Goal: Information Seeking & Learning: Learn about a topic

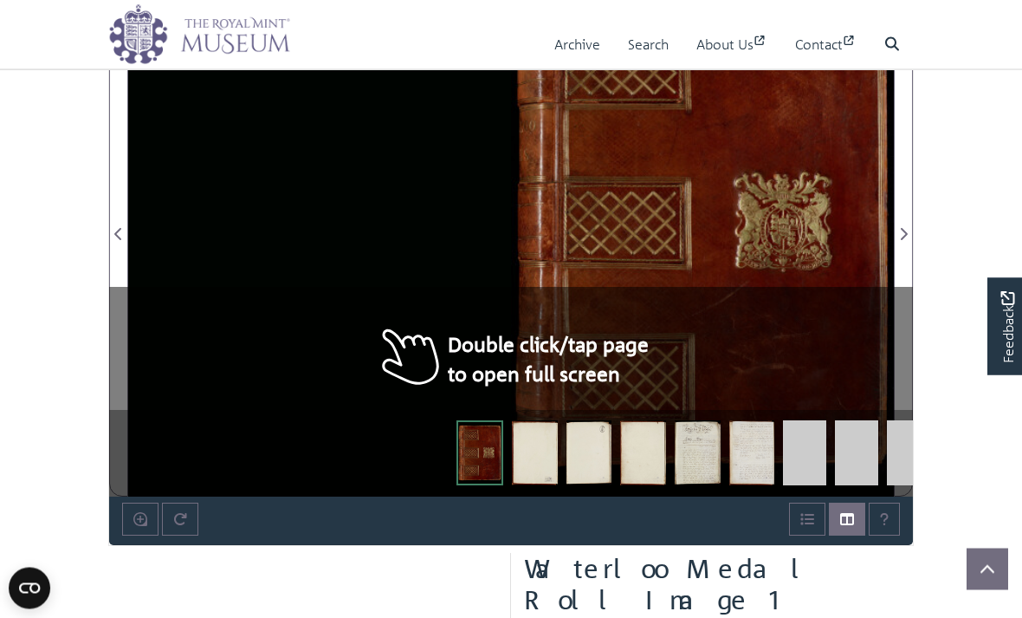
scroll to position [1133, 0]
click at [402, 342] on div at bounding box center [511, 224] width 766 height 546
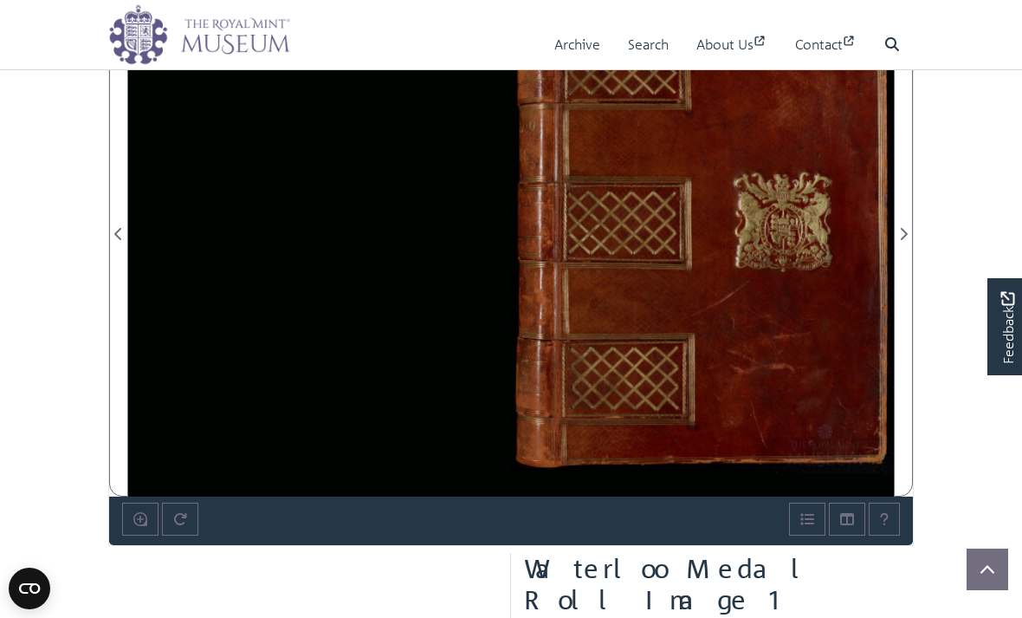
click at [793, 322] on div at bounding box center [702, 224] width 383 height 546
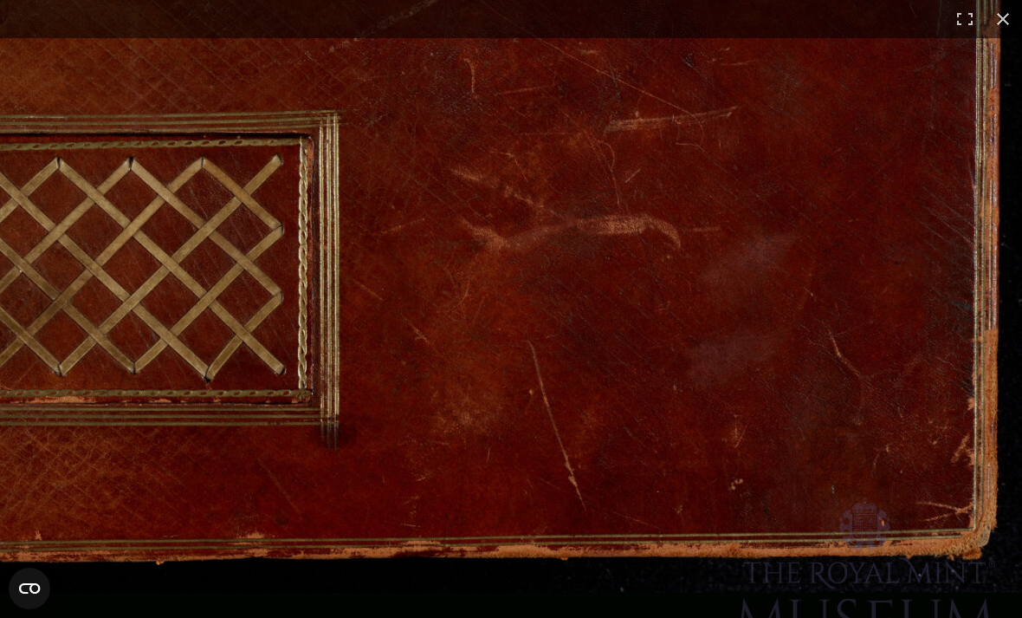
click at [1014, 13] on button at bounding box center [1003, 19] width 38 height 38
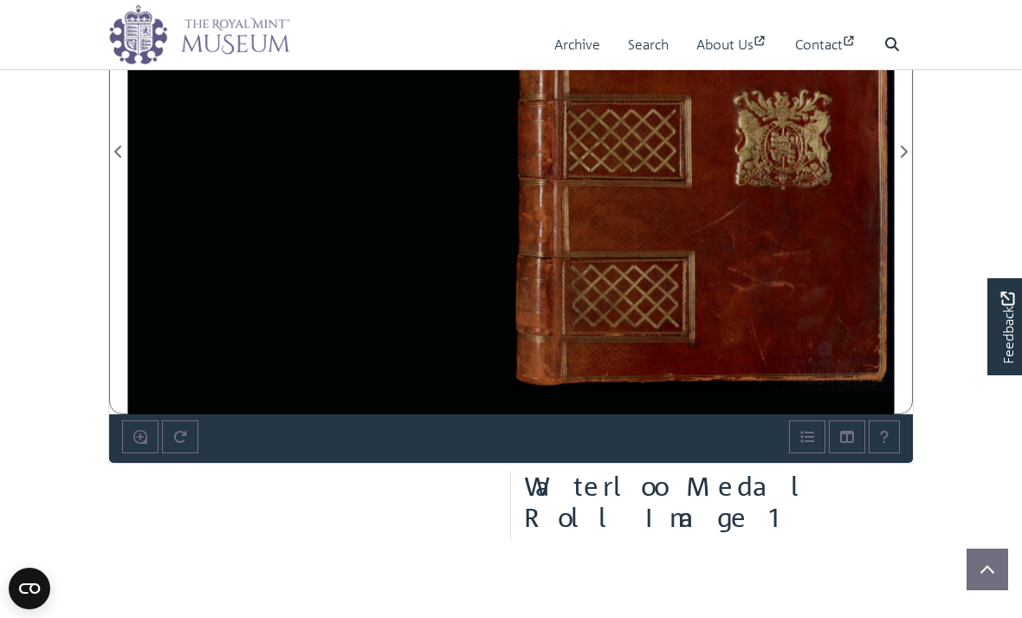
scroll to position [1217, 0]
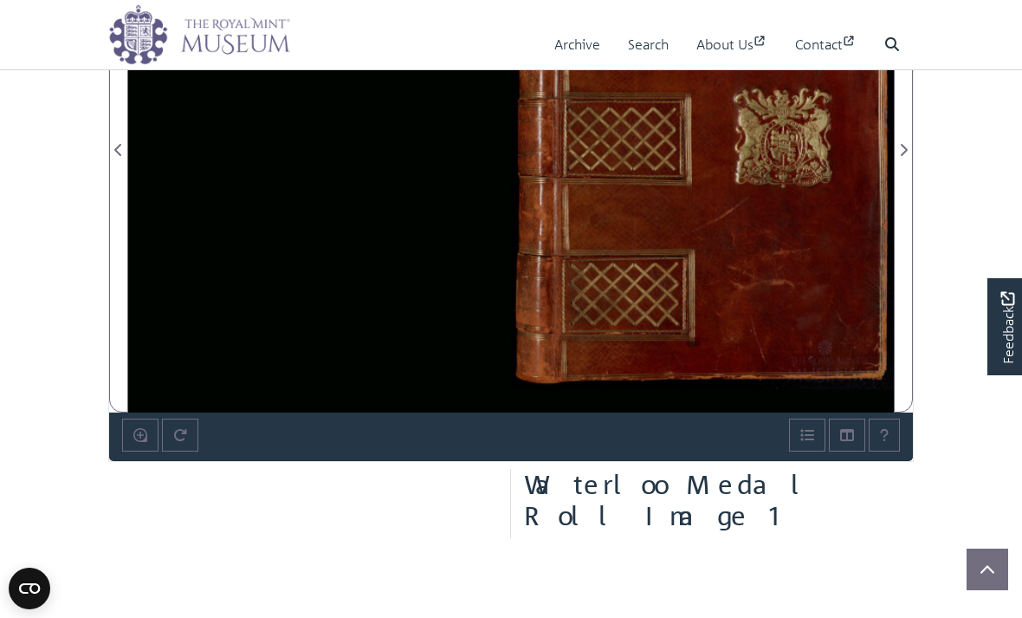
click at [149, 263] on div at bounding box center [511, 140] width 766 height 546
click at [798, 431] on button "Open metadata window" at bounding box center [807, 434] width 36 height 33
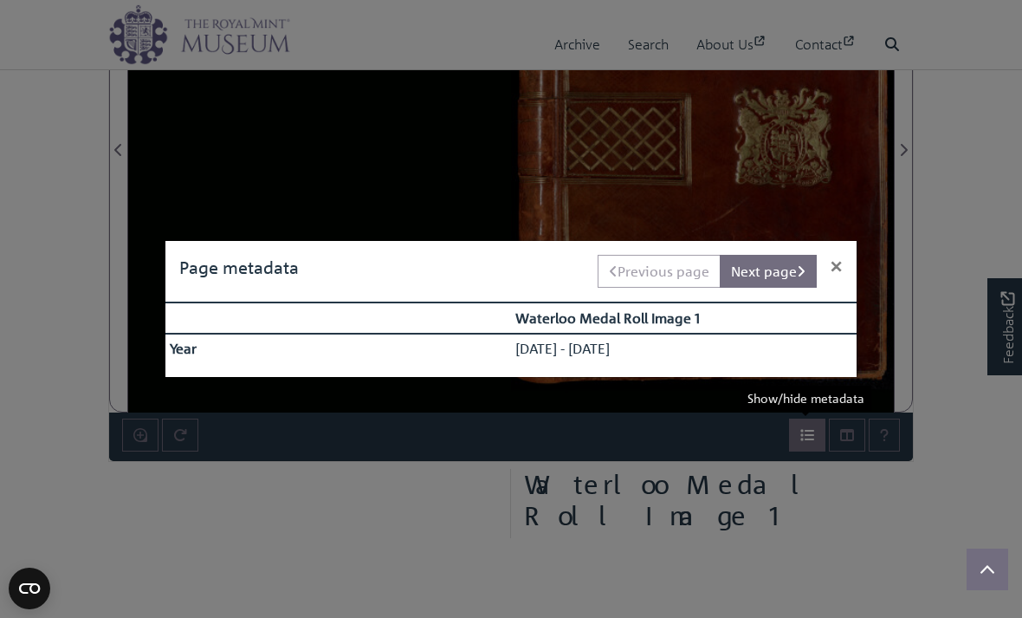
click at [782, 260] on button "Next page" at bounding box center [768, 271] width 97 height 33
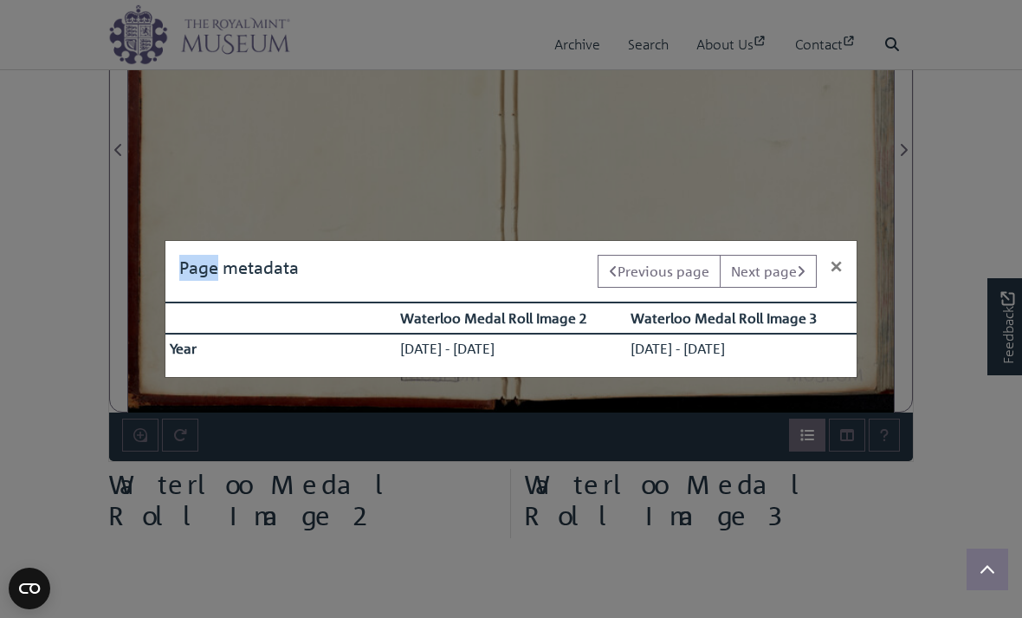
click at [854, 151] on div "Page metadata Previous page Next page × Waterloo Medal Roll Image 2 Waterloo Me…" at bounding box center [511, 309] width 1022 height 618
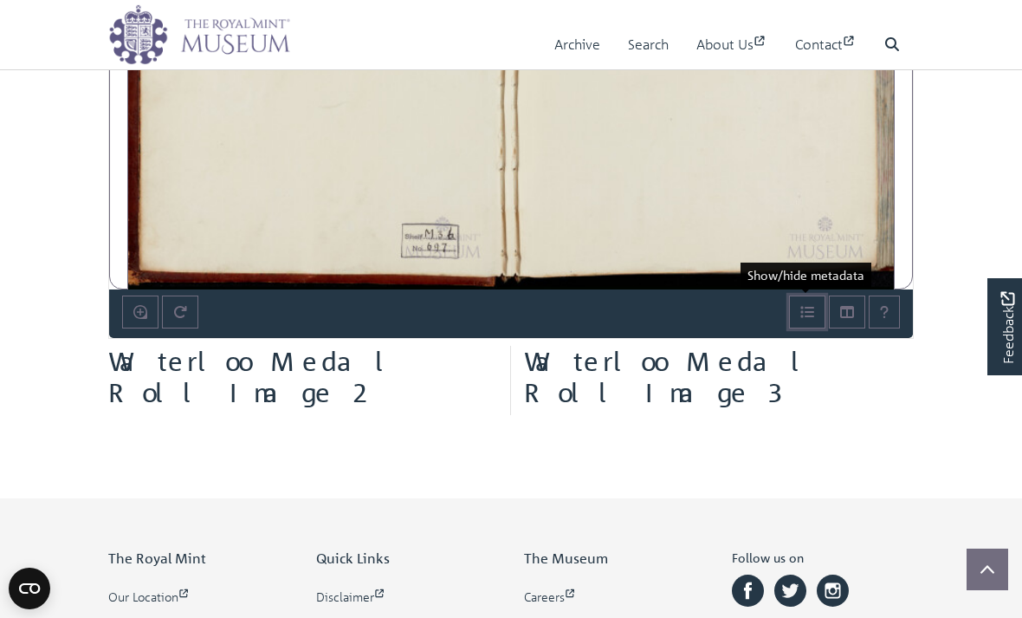
scroll to position [1342, 0]
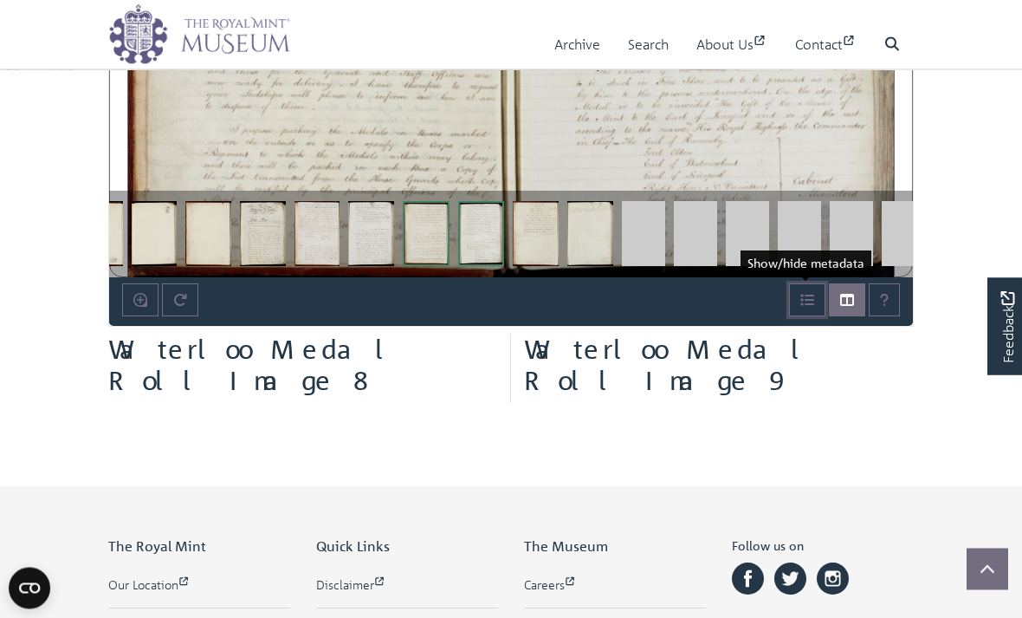
scroll to position [1352, 0]
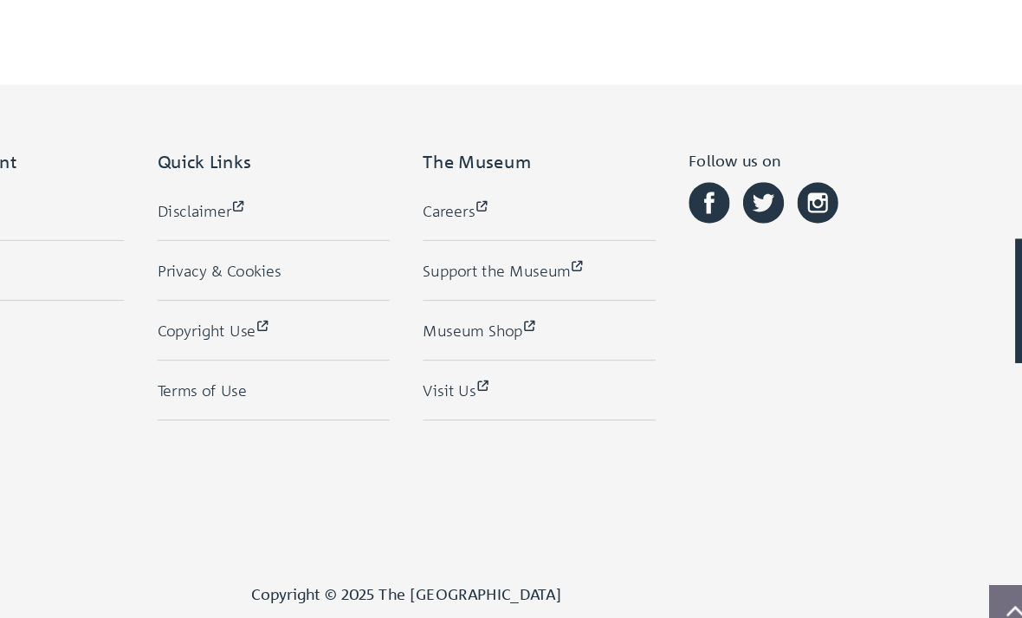
scroll to position [1684, 0]
